Goal: Transaction & Acquisition: Purchase product/service

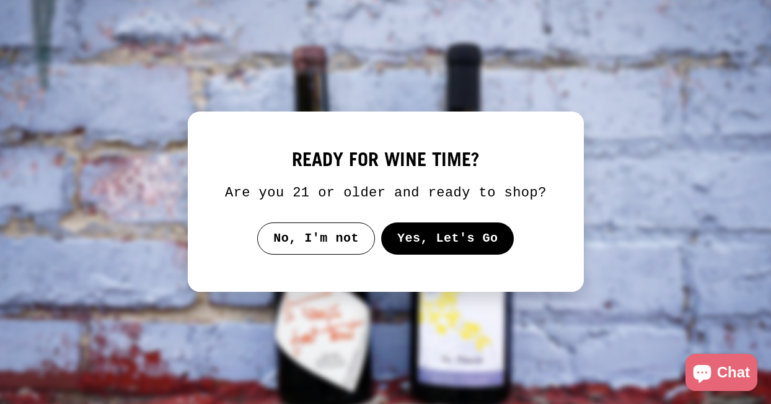
click at [425, 255] on button "Yes, Let's Go" at bounding box center [447, 239] width 133 height 32
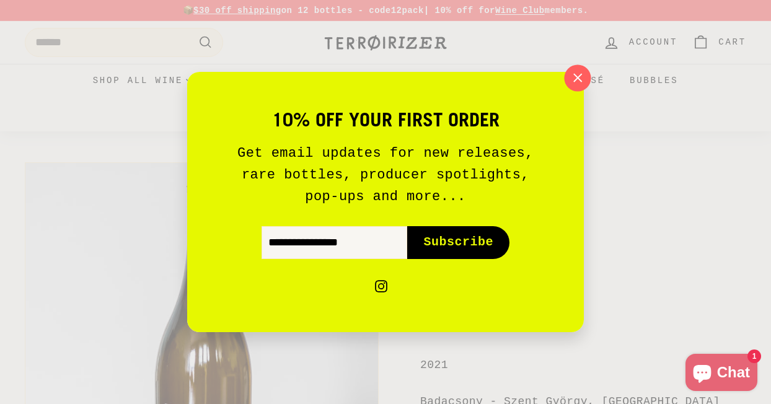
click at [577, 77] on icon "button" at bounding box center [578, 78] width 8 height 8
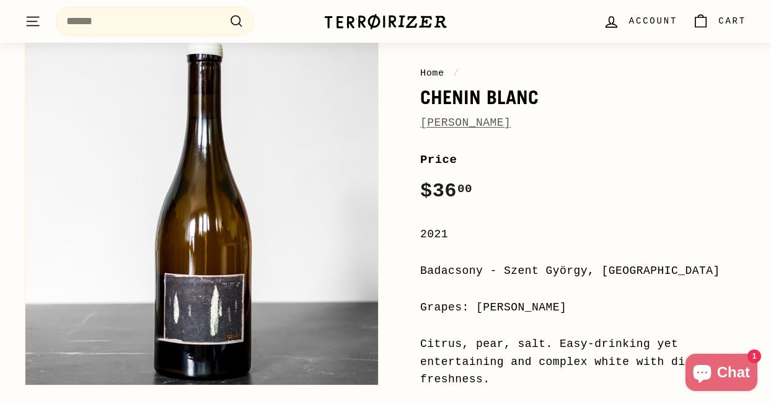
scroll to position [128, 0]
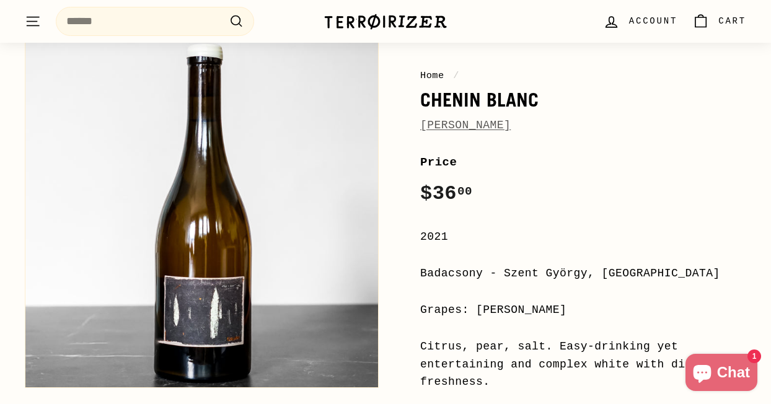
click at [465, 99] on h1 "Chenin Blanc" at bounding box center [583, 99] width 326 height 21
copy h1 "Chenin Blanc"
click at [501, 147] on div "Home / [PERSON_NAME] Price Regular price $36 00 $36.00 / 2021 Badacsony - [GEOG…" at bounding box center [569, 363] width 354 height 670
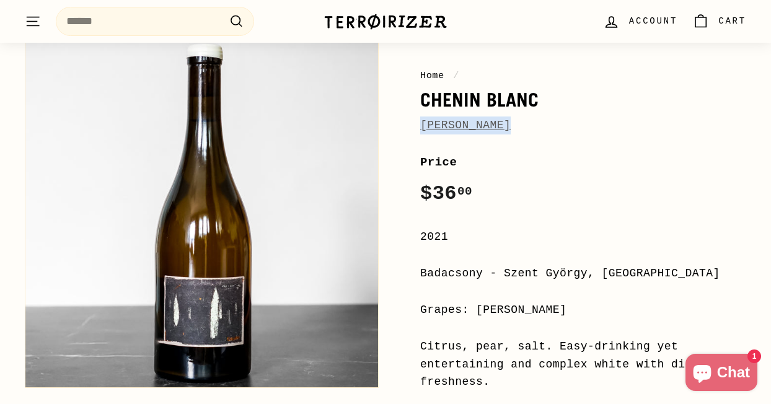
drag, startPoint x: 526, startPoint y: 126, endPoint x: 420, endPoint y: 128, distance: 106.0
click at [420, 128] on div "[PERSON_NAME]" at bounding box center [583, 126] width 326 height 18
copy link "[PERSON_NAME]"
click at [524, 180] on div "Price Regular price $36 00 $36.00 /" at bounding box center [583, 181] width 326 height 57
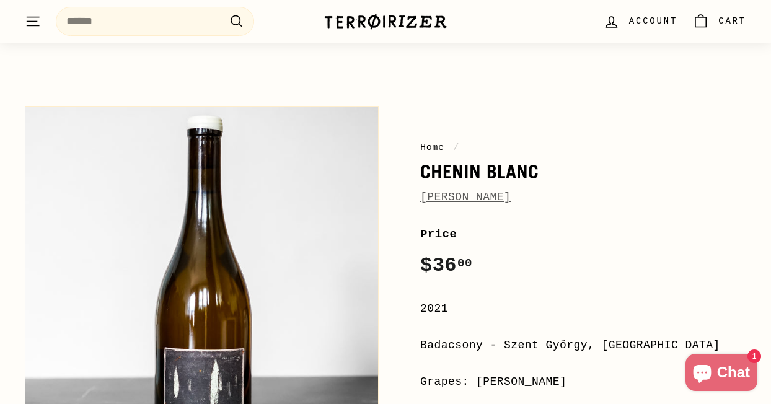
scroll to position [0, 0]
